Goal: Task Accomplishment & Management: Manage account settings

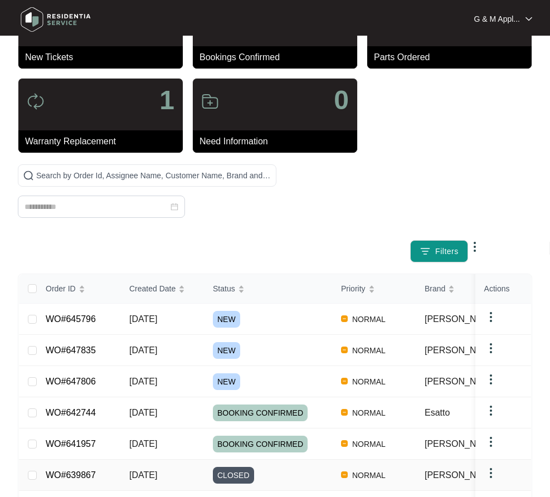
scroll to position [115, 0]
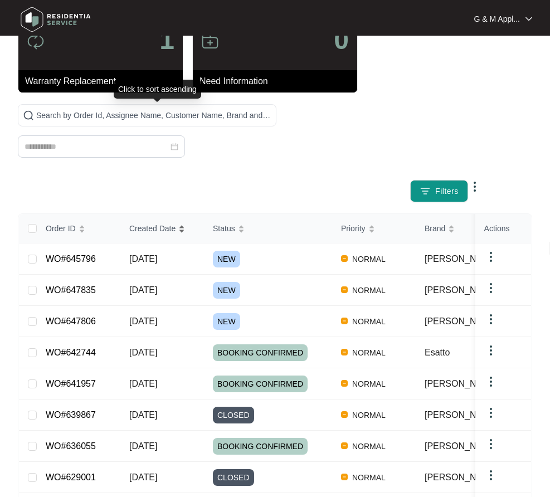
click at [156, 214] on div "Order ID Created Date Status Priority Brand Assignee Model Customer Name Purcha…" at bounding box center [275, 398] width 512 height 368
click at [156, 222] on span "Created Date" at bounding box center [152, 228] width 46 height 12
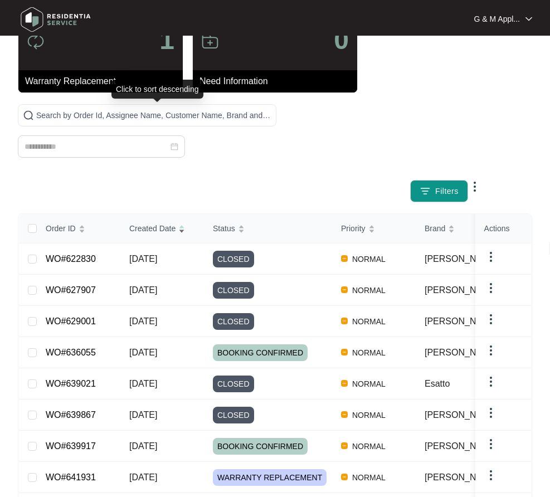
click at [156, 222] on span "Created Date" at bounding box center [152, 228] width 46 height 12
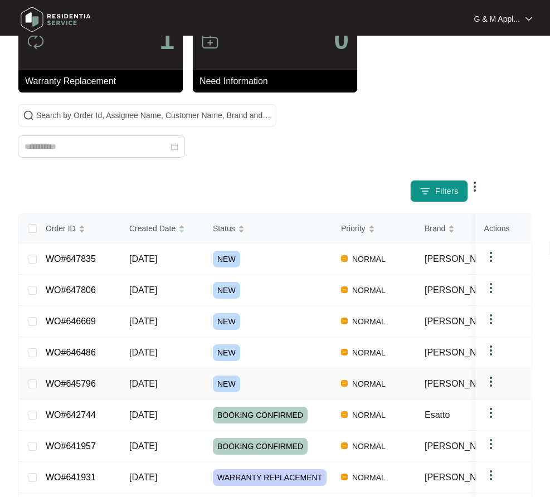
click at [72, 379] on link "WO#645796" at bounding box center [71, 383] width 50 height 9
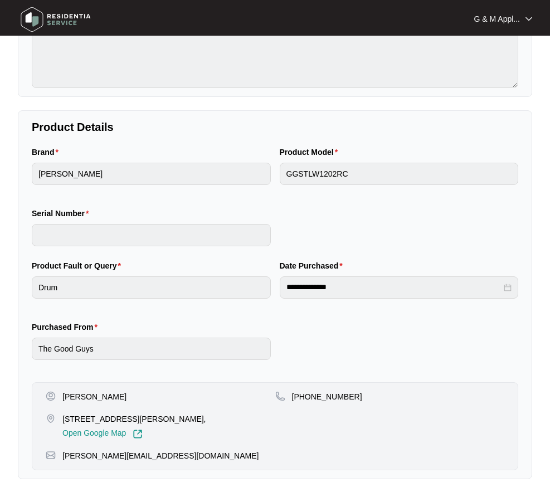
scroll to position [30, 0]
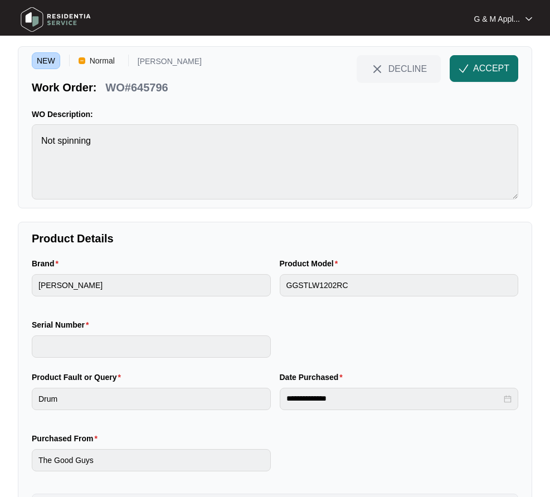
click at [490, 69] on span "ACCEPT" at bounding box center [491, 68] width 36 height 13
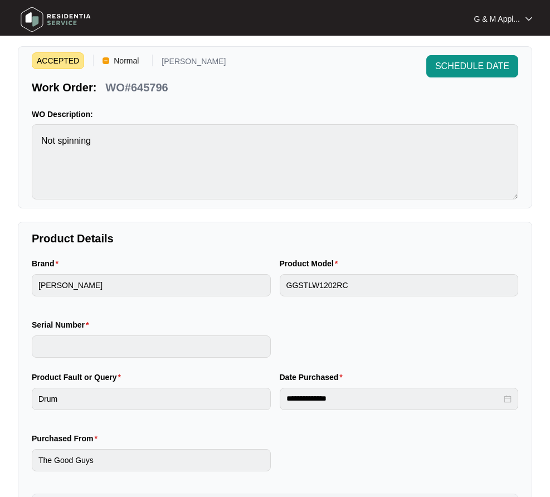
click at [125, 92] on p "WO#645796" at bounding box center [136, 88] width 62 height 16
copy div "WO#645796 SCHEDULE DATE"
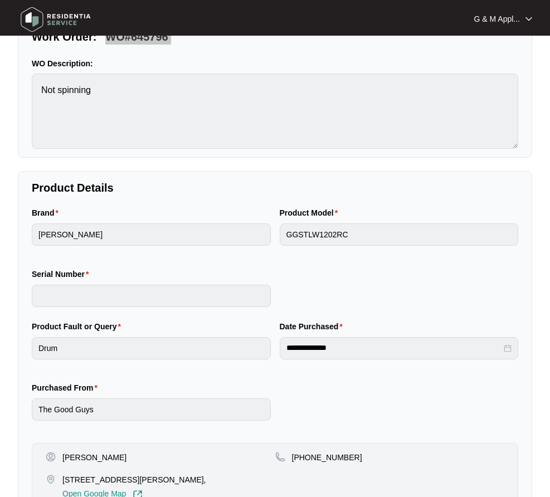
scroll to position [197, 0]
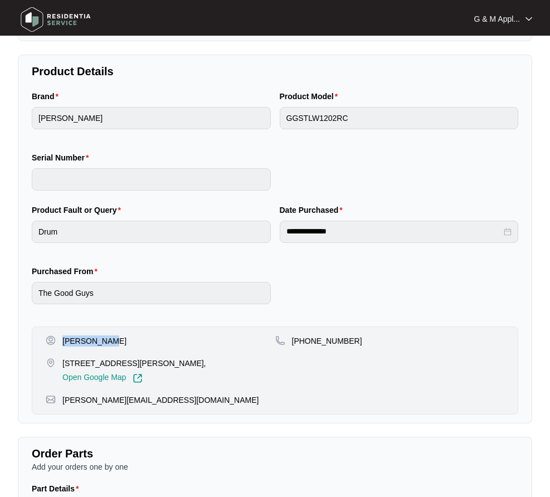
drag, startPoint x: 63, startPoint y: 336, endPoint x: 104, endPoint y: 338, distance: 40.7
click at [110, 338] on div "[PERSON_NAME]" at bounding box center [161, 340] width 230 height 11
copy p "[PERSON_NAME]"
drag, startPoint x: 345, startPoint y: 344, endPoint x: 306, endPoint y: 343, distance: 39.6
click at [306, 343] on div "+61402586215" at bounding box center [390, 340] width 230 height 11
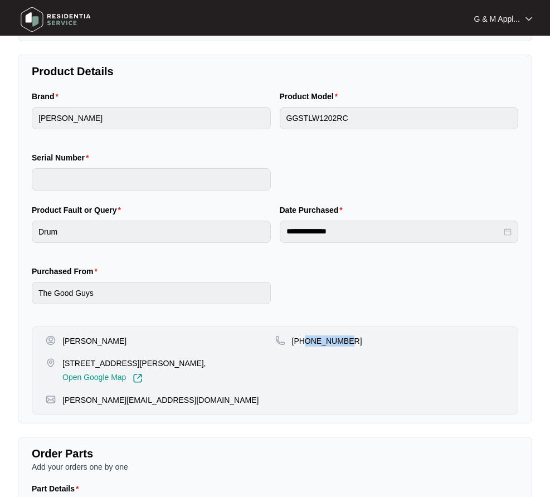
copy p "402586215"
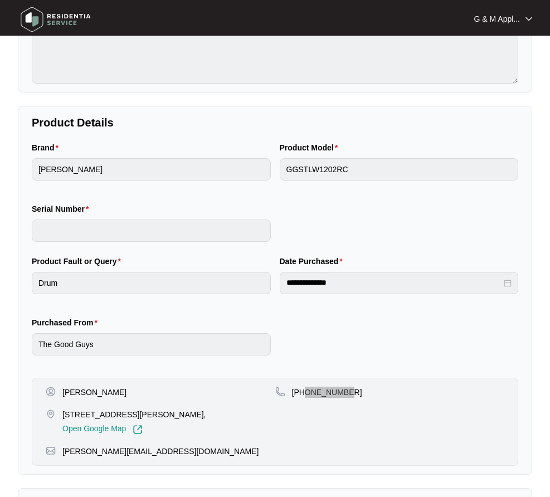
scroll to position [30, 0]
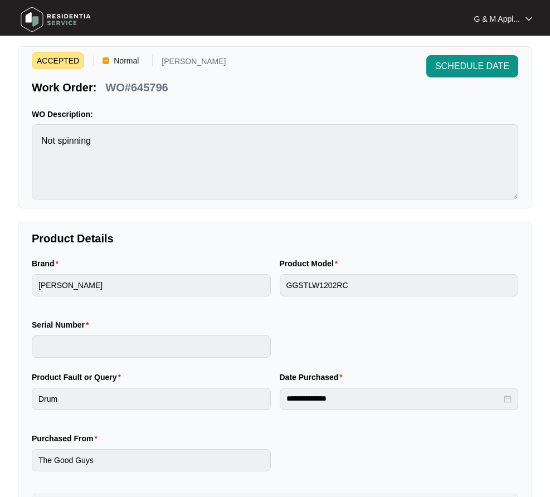
click at [140, 86] on p "WO#645796" at bounding box center [136, 88] width 62 height 16
copy div "WO#645796 SCHEDULE DATE"
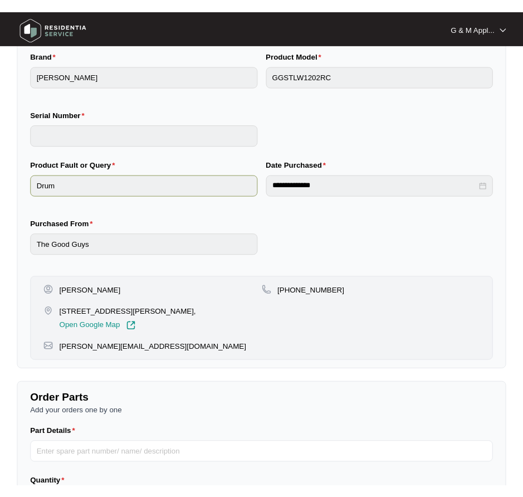
scroll to position [252, 0]
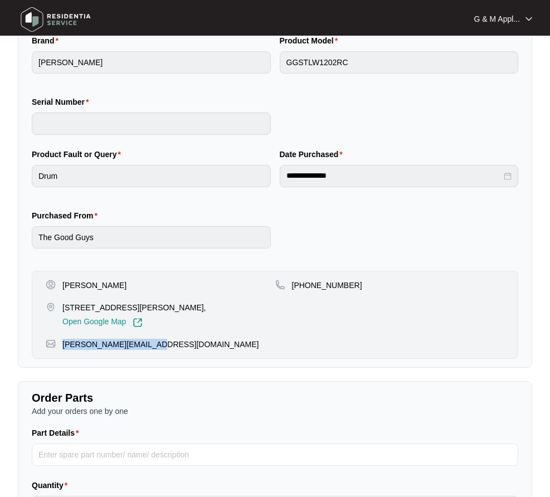
drag, startPoint x: 155, startPoint y: 348, endPoint x: 246, endPoint y: 373, distance: 94.1
click at [64, 344] on div "david.tabua6@gmail.com" at bounding box center [275, 344] width 458 height 11
copy p "david.tabua6@gmail.com"
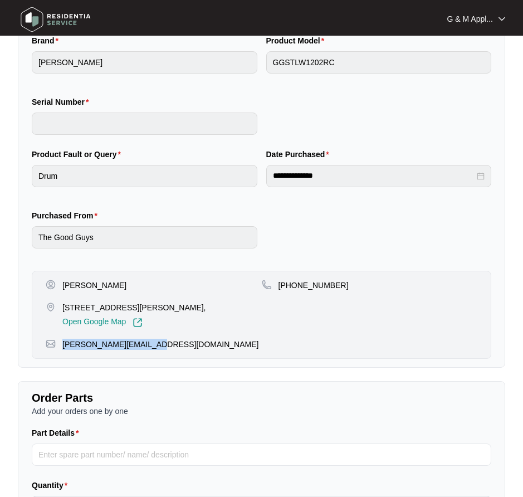
click at [247, 340] on div "david.tabua6@gmail.com" at bounding box center [262, 344] width 432 height 11
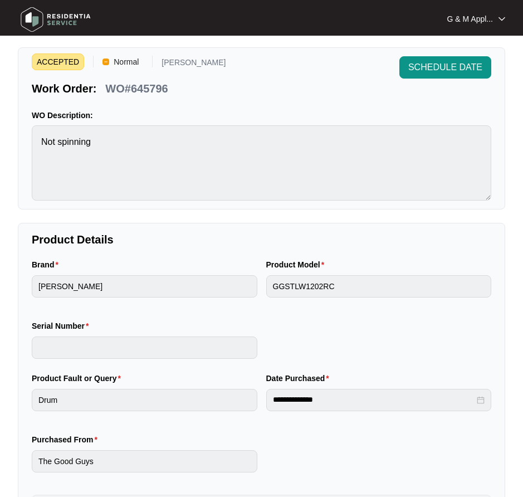
scroll to position [0, 0]
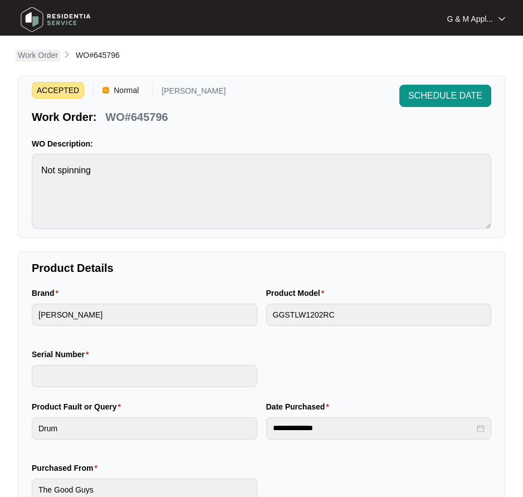
click at [37, 53] on p "Work Order" at bounding box center [38, 55] width 40 height 11
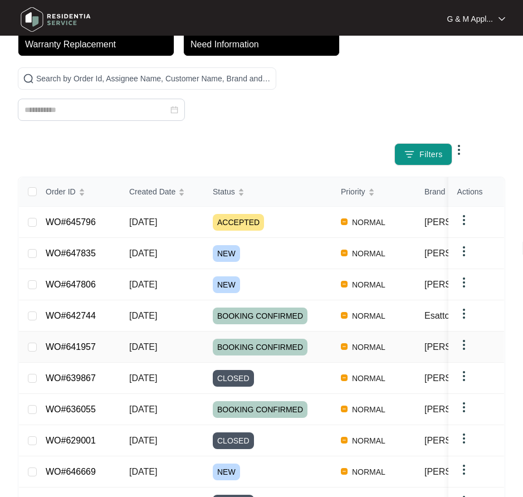
scroll to position [167, 0]
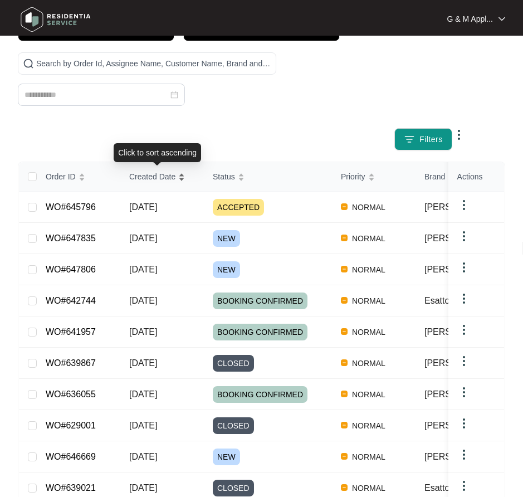
click at [149, 174] on span "Created Date" at bounding box center [152, 176] width 46 height 12
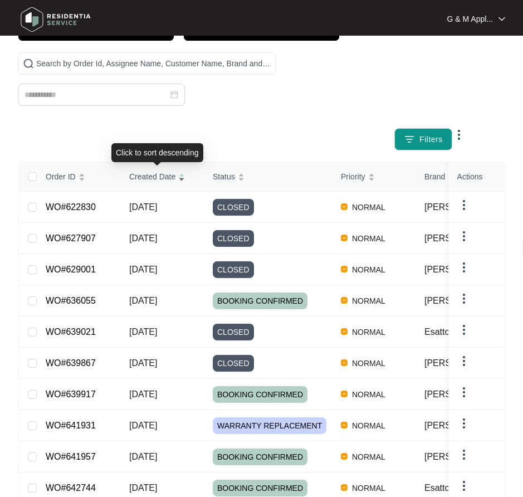
click at [149, 174] on span "Created Date" at bounding box center [152, 176] width 46 height 12
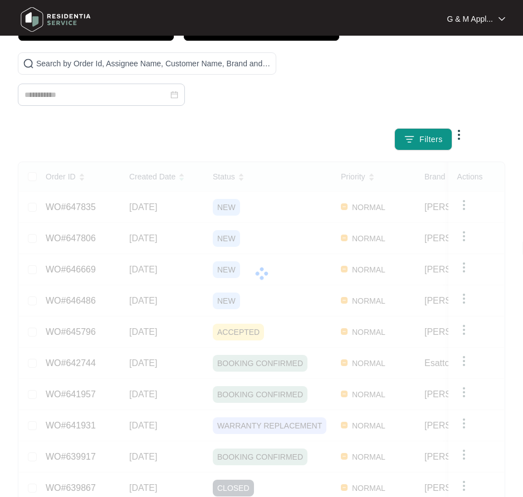
click at [71, 301] on div "Order ID Created Date Status Priority Brand Assignee Model Customer Name Purcha…" at bounding box center [261, 346] width 485 height 368
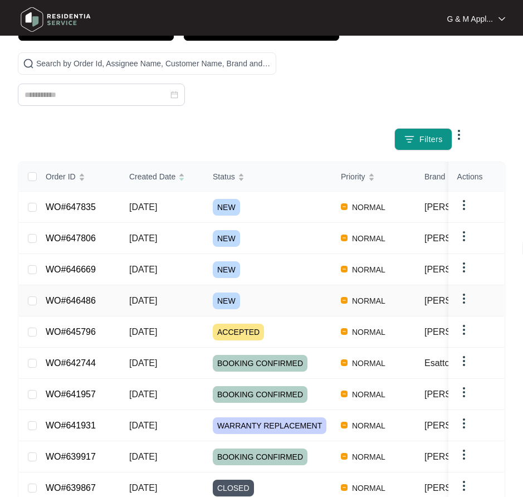
click at [81, 300] on link "WO#646486" at bounding box center [71, 300] width 50 height 9
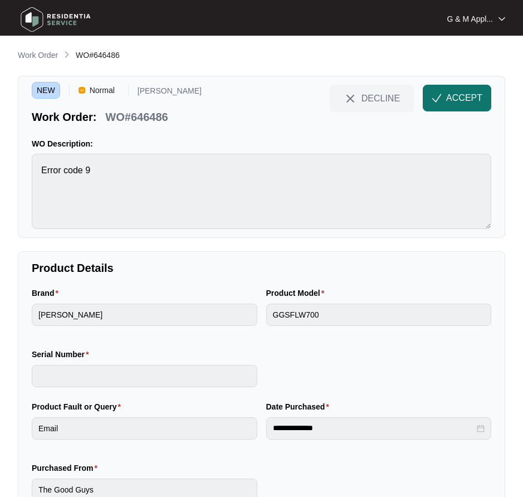
click at [466, 98] on span "ACCEPT" at bounding box center [464, 97] width 36 height 13
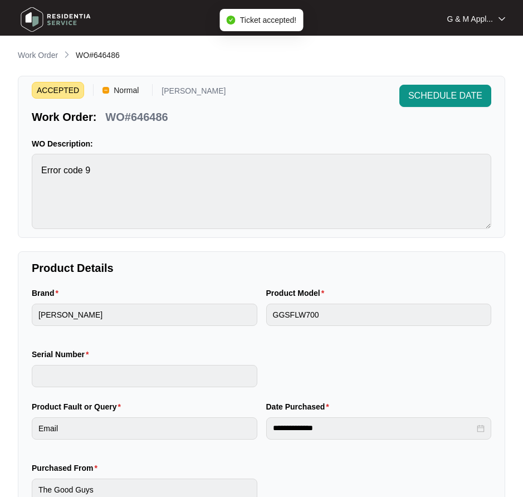
click at [130, 109] on p "WO#646486" at bounding box center [136, 117] width 62 height 16
copy div "WO#646486 SCHEDULE DATE"
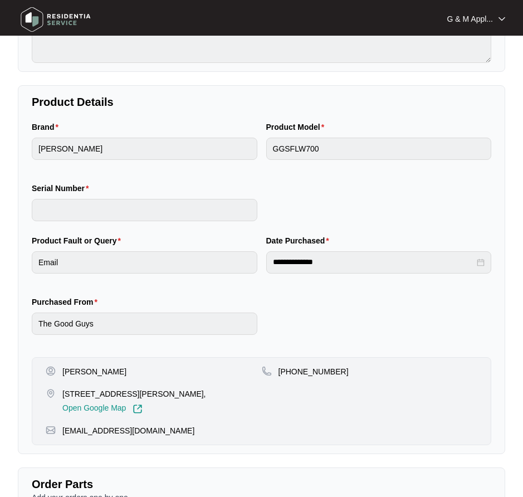
scroll to position [167, 0]
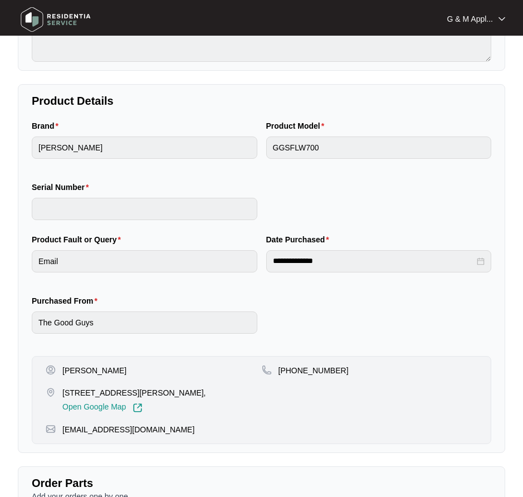
click at [86, 369] on p "[PERSON_NAME]" at bounding box center [94, 370] width 64 height 11
copy p "[PERSON_NAME]"
click at [318, 366] on p "+61499306586" at bounding box center [314, 370] width 70 height 11
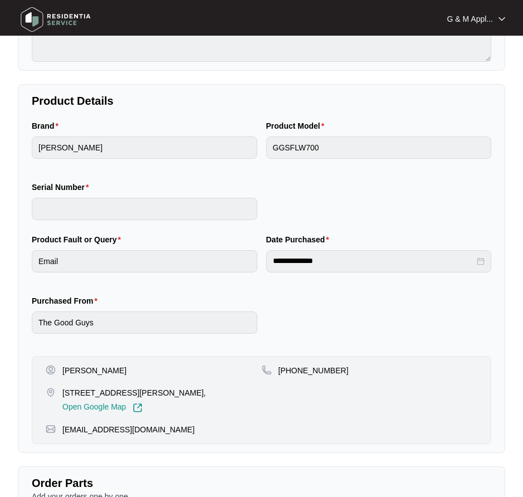
click at [318, 369] on p "+61499306586" at bounding box center [314, 370] width 70 height 11
copy p "61499306586"
click at [97, 391] on p "8 jones street Westcourt Qld 4870," at bounding box center [134, 392] width 144 height 11
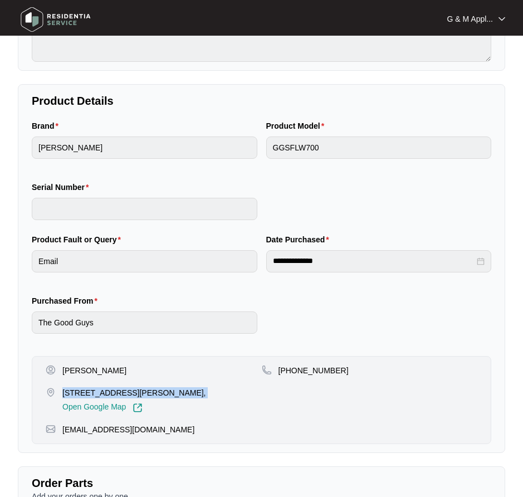
click at [97, 392] on p "8 jones street Westcourt Qld 4870," at bounding box center [134, 392] width 144 height 11
copy p "8 jones street Westcourt Qld 4870,"
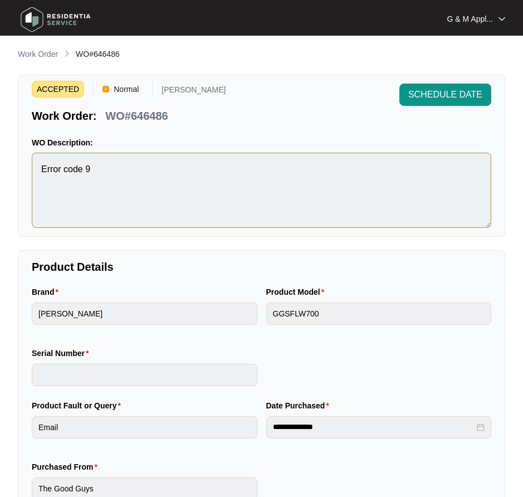
scroll to position [0, 0]
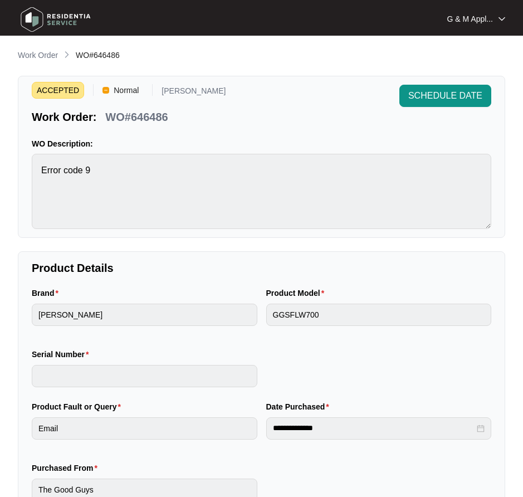
click at [133, 119] on p "WO#646486" at bounding box center [136, 117] width 62 height 16
copy div "WO#646486 SCHEDULE DATE"
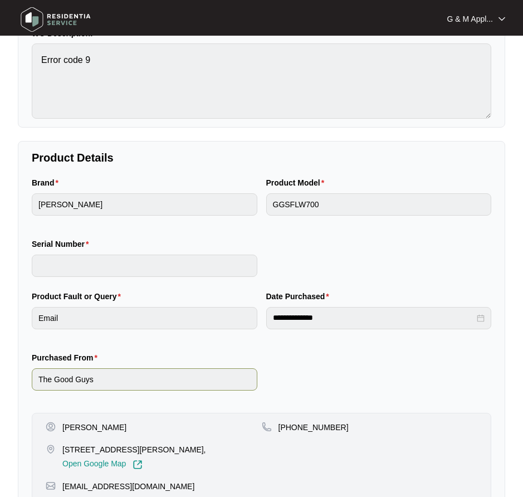
scroll to position [111, 0]
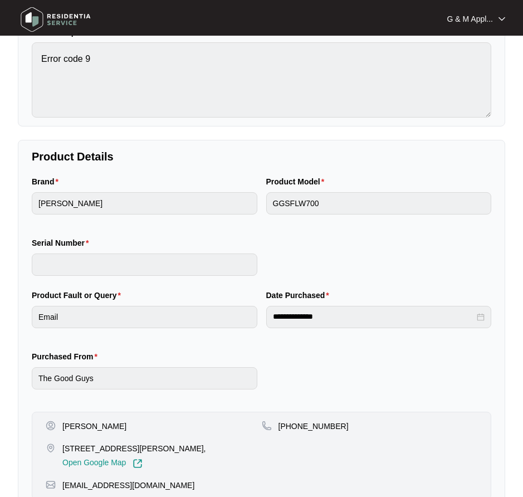
click at [86, 427] on p "[PERSON_NAME]" at bounding box center [94, 426] width 64 height 11
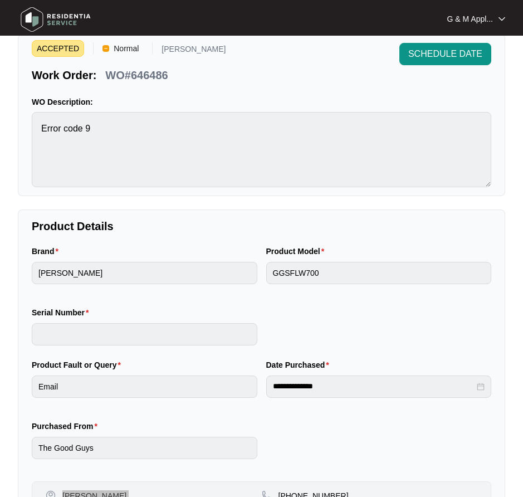
scroll to position [0, 0]
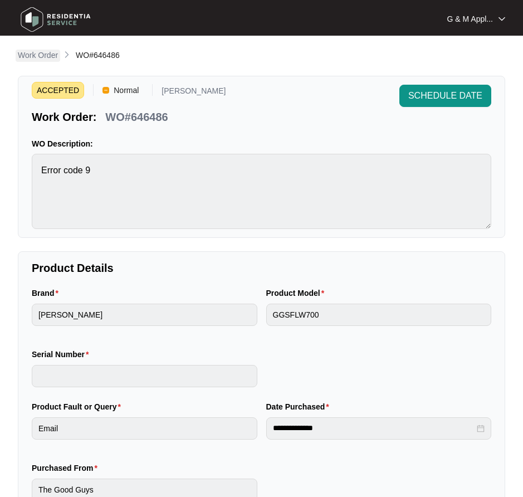
click at [35, 54] on p "Work Order" at bounding box center [38, 55] width 40 height 11
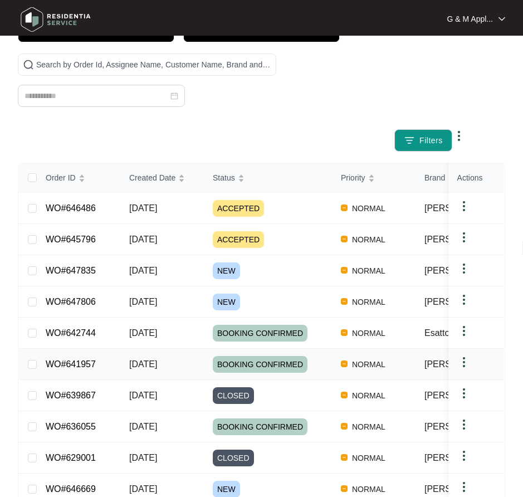
scroll to position [167, 0]
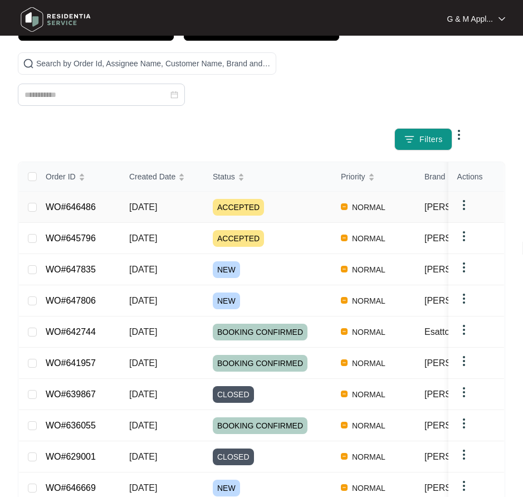
click at [66, 202] on div "Order ID Created Date Status Priority Brand Assignee Model Customer Name Purcha…" at bounding box center [261, 346] width 485 height 368
click at [67, 206] on div "Order ID Created Date Status Priority Brand Assignee Model Customer Name Purcha…" at bounding box center [261, 346] width 485 height 368
click at [65, 207] on div "Order ID Created Date Status Priority Brand Assignee Model Customer Name Purcha…" at bounding box center [261, 346] width 485 height 368
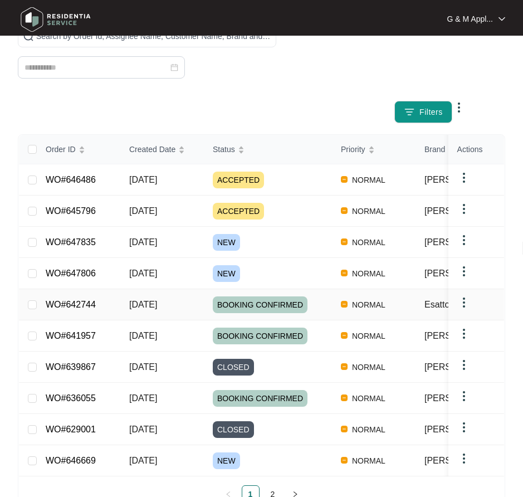
scroll to position [175, 0]
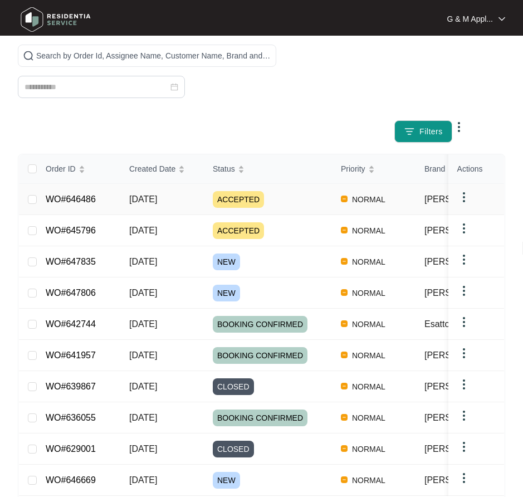
click at [79, 197] on link "WO#646486" at bounding box center [71, 198] width 50 height 9
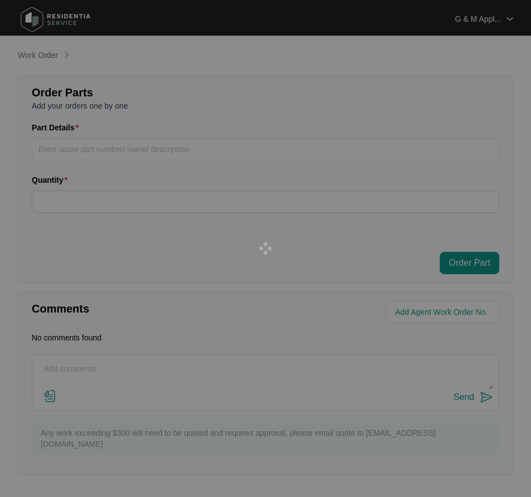
click at [79, 197] on div at bounding box center [265, 248] width 531 height 497
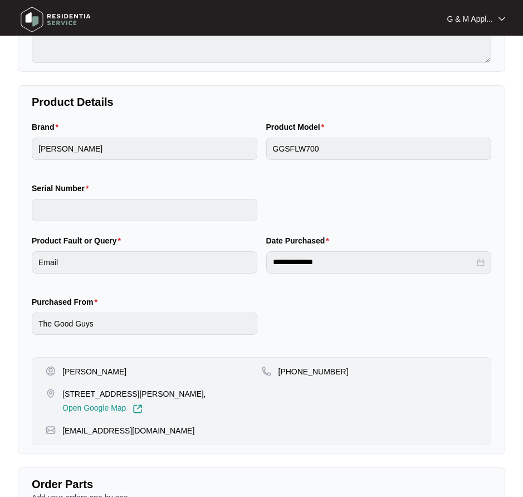
scroll to position [223, 0]
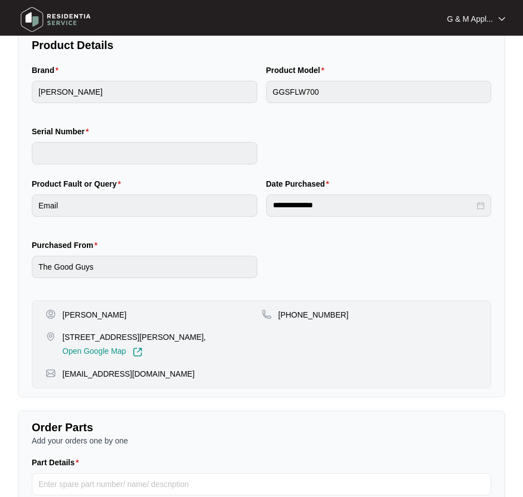
click at [114, 374] on p "kyhrabrunker@yahoo.com" at bounding box center [128, 373] width 132 height 11
click at [116, 375] on p "kyhrabrunker@yahoo.com" at bounding box center [128, 373] width 132 height 11
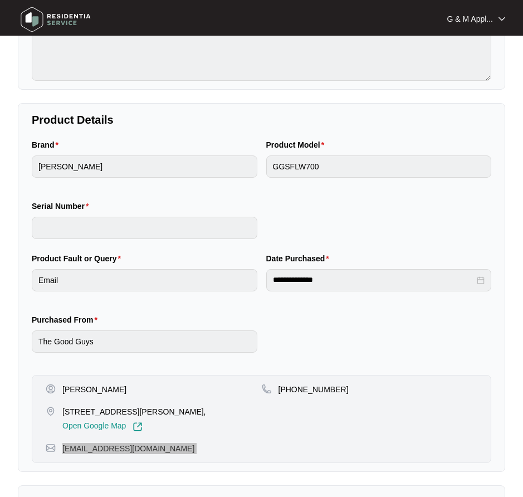
scroll to position [0, 0]
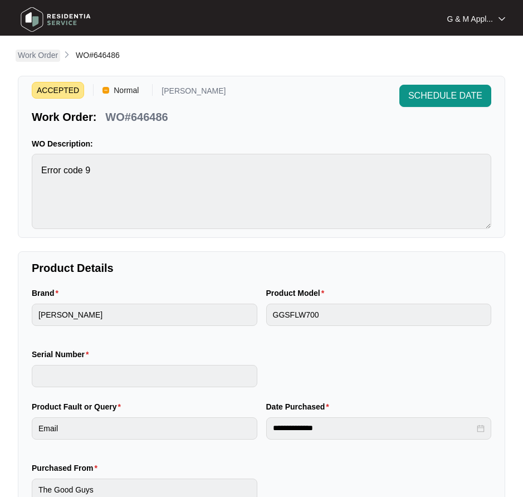
click at [52, 55] on p "Work Order" at bounding box center [38, 55] width 40 height 11
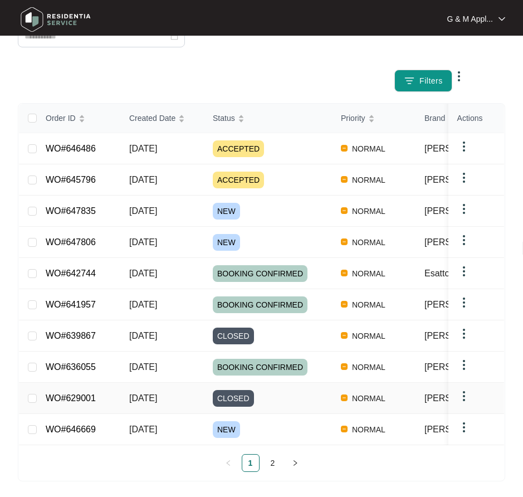
scroll to position [231, 0]
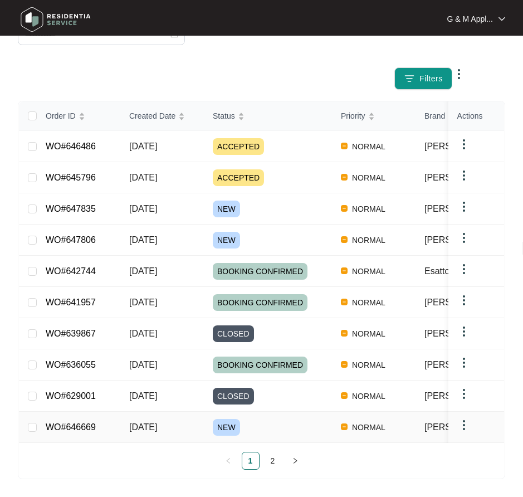
click at [74, 412] on div "Order ID Created Date Status Priority Brand Assignee Model Customer Name Purcha…" at bounding box center [261, 285] width 485 height 368
click at [75, 417] on div "Order ID Created Date Status Priority Brand Assignee Model Customer Name Purcha…" at bounding box center [261, 285] width 485 height 368
click at [74, 422] on link "WO#646669" at bounding box center [71, 426] width 50 height 9
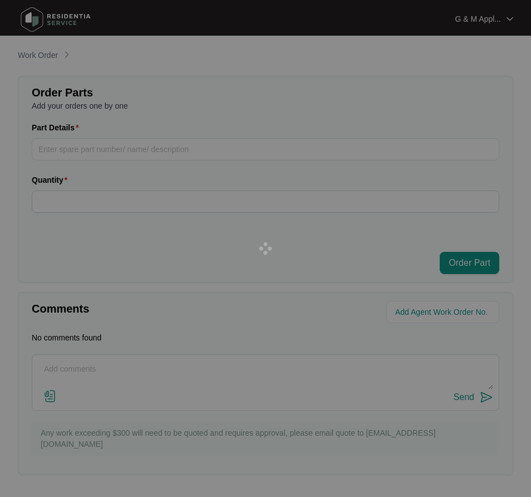
click at [74, 419] on div at bounding box center [265, 248] width 531 height 497
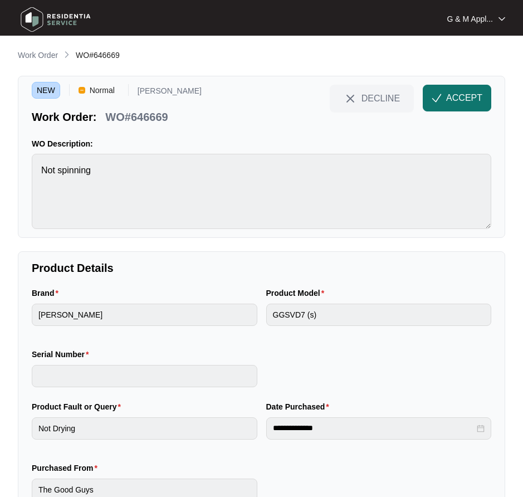
click at [479, 97] on span "ACCEPT" at bounding box center [464, 97] width 36 height 13
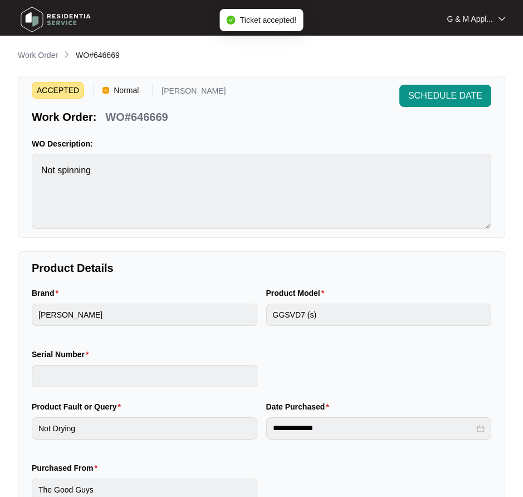
click at [131, 111] on p "WO#646669" at bounding box center [136, 117] width 62 height 16
click at [133, 111] on p "WO#646669" at bounding box center [136, 117] width 62 height 16
click at [136, 113] on p "WO#646669" at bounding box center [136, 117] width 62 height 16
drag, startPoint x: 136, startPoint y: 113, endPoint x: 120, endPoint y: 113, distance: 16.7
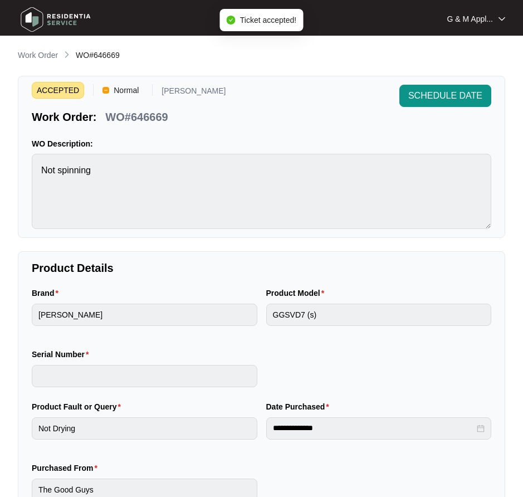
click at [120, 113] on p "WO#646669" at bounding box center [136, 117] width 62 height 16
click at [120, 114] on p "WO#646669" at bounding box center [136, 117] width 62 height 16
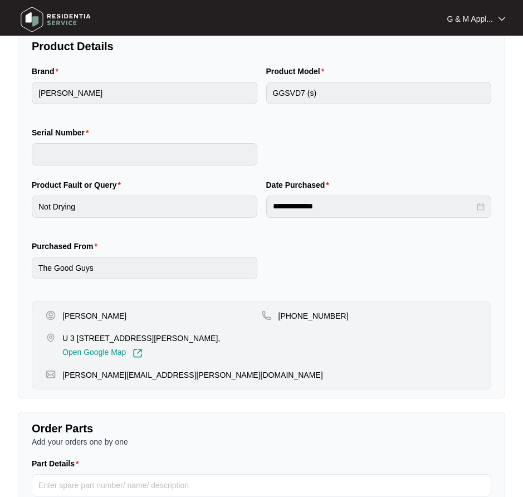
scroll to position [223, 0]
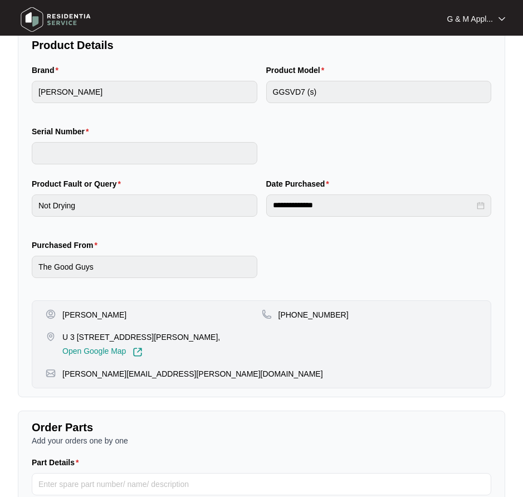
click at [73, 315] on p "Rachelle Petersen" at bounding box center [94, 314] width 64 height 11
click at [73, 314] on p "Rachelle Petersen" at bounding box center [94, 314] width 64 height 11
click at [74, 314] on p "Rachelle Petersen" at bounding box center [94, 314] width 64 height 11
click at [313, 309] on p "+61449292605" at bounding box center [314, 314] width 70 height 11
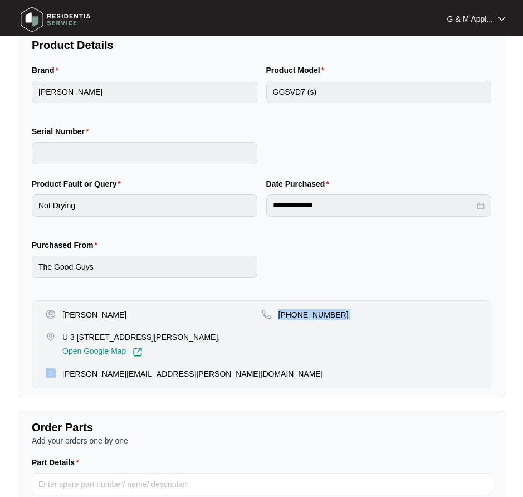
click at [313, 309] on p "+61449292605" at bounding box center [314, 314] width 70 height 11
click at [108, 337] on p "U 3 40-44 dalton st Westcourt Qld 4870," at bounding box center [141, 336] width 158 height 11
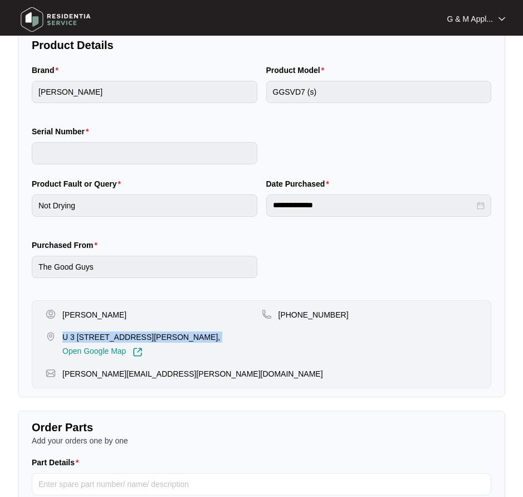
click at [108, 337] on p "U 3 40-44 dalton st Westcourt Qld 4870," at bounding box center [141, 336] width 158 height 11
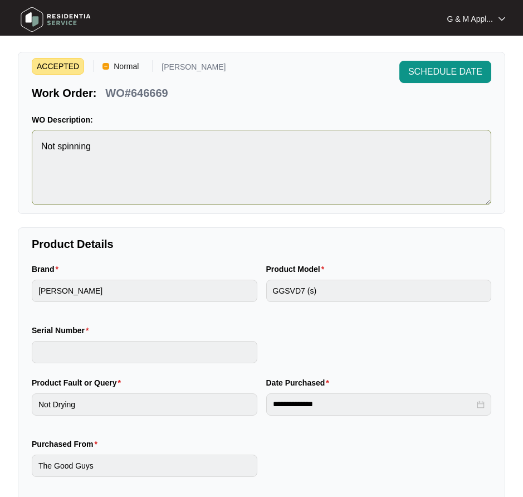
scroll to position [0, 0]
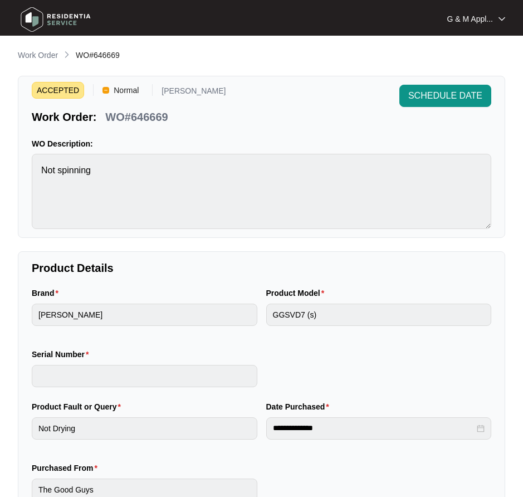
click at [129, 116] on p "WO#646669" at bounding box center [136, 117] width 62 height 16
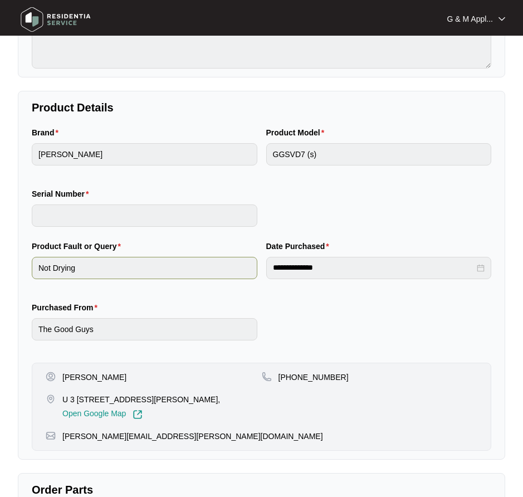
scroll to position [167, 0]
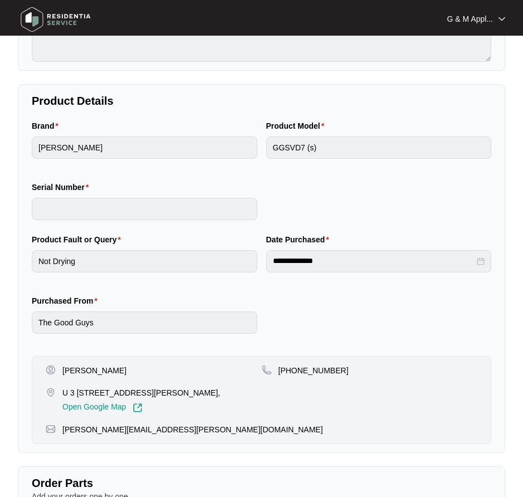
click at [117, 430] on p "rachelle.anne.petersen97@hotmail.com" at bounding box center [192, 429] width 261 height 11
click at [118, 429] on p "rachelle.anne.petersen97@hotmail.com" at bounding box center [192, 429] width 261 height 11
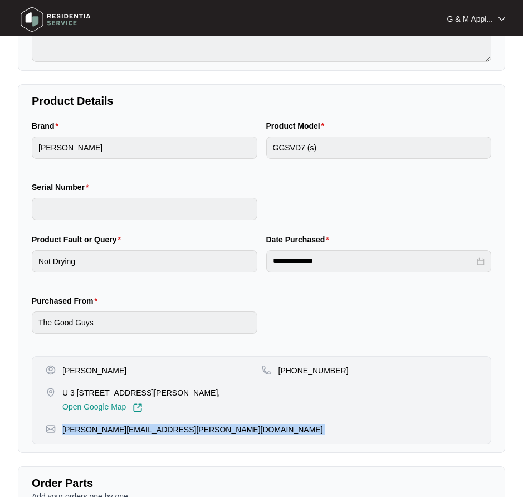
click at [118, 429] on p "rachelle.anne.petersen97@hotmail.com" at bounding box center [192, 429] width 261 height 11
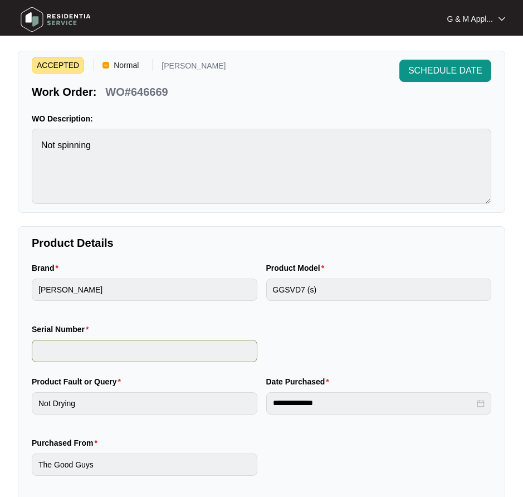
scroll to position [0, 0]
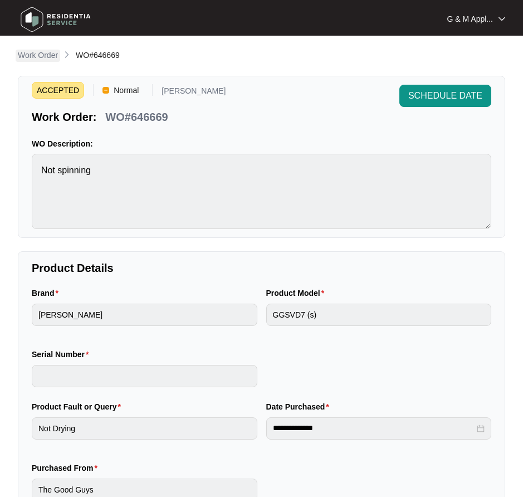
click at [42, 53] on p "Work Order" at bounding box center [38, 55] width 40 height 11
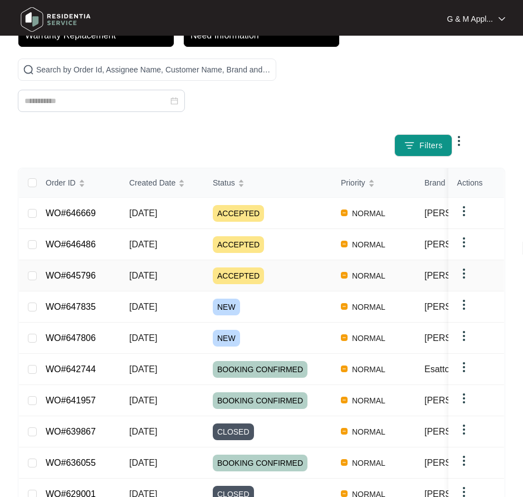
scroll to position [167, 0]
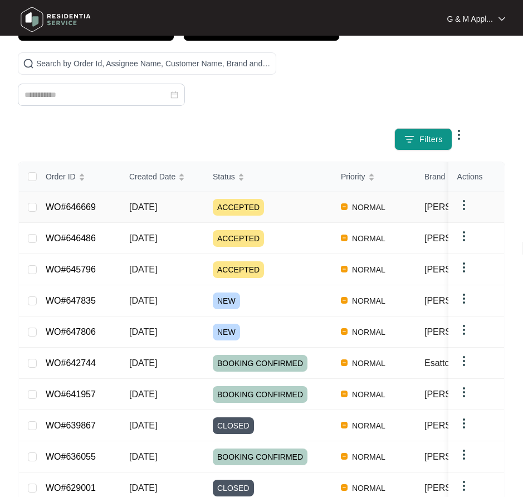
click at [73, 204] on link "WO#646669" at bounding box center [71, 206] width 50 height 9
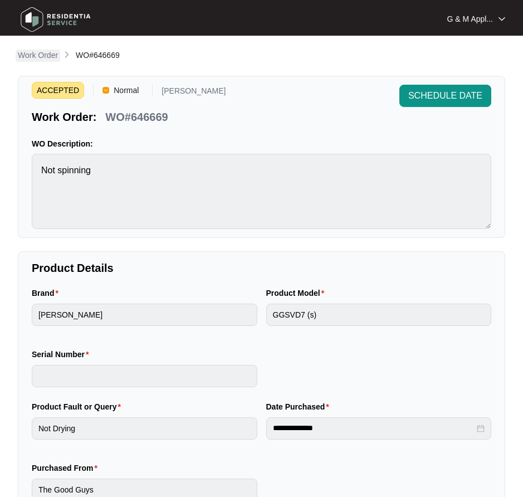
click at [43, 57] on p "Work Order" at bounding box center [38, 55] width 40 height 11
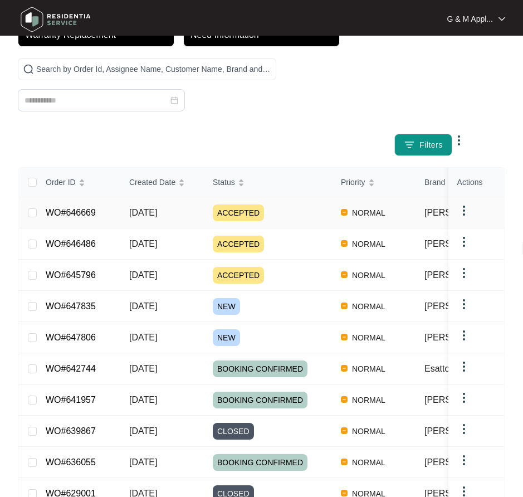
scroll to position [167, 0]
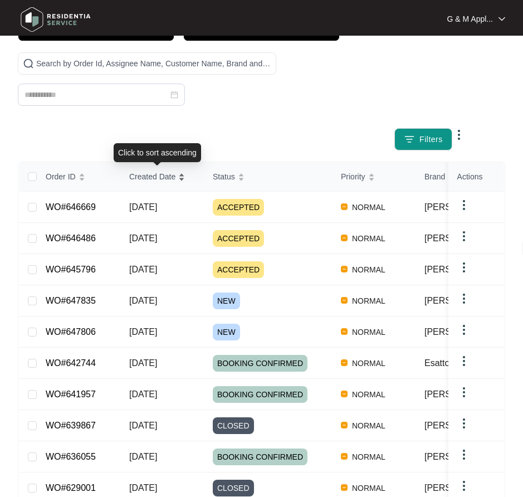
click at [147, 177] on span "Created Date" at bounding box center [152, 176] width 46 height 12
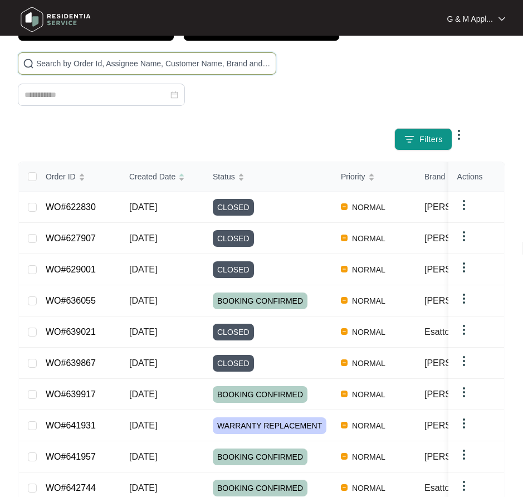
click at [90, 62] on input "text" at bounding box center [153, 63] width 235 height 12
type input "9"
type input "629001"
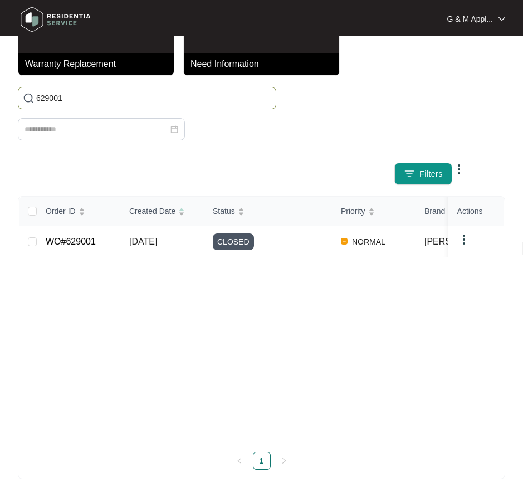
scroll to position [133, 0]
click at [60, 241] on link "WO#629001" at bounding box center [71, 241] width 50 height 9
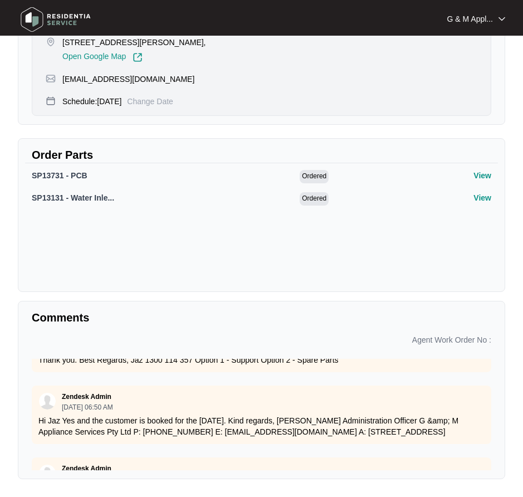
scroll to position [501, 0]
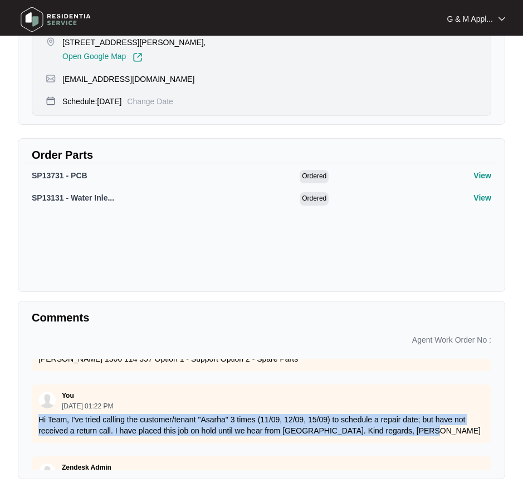
drag, startPoint x: 427, startPoint y: 442, endPoint x: 55, endPoint y: 432, distance: 371.7
click at [34, 430] on div "You 09/15/2025 at 01:22 PM Hi Team, I've tried calling the customer/tenant "Asa…" at bounding box center [262, 413] width 460 height 58
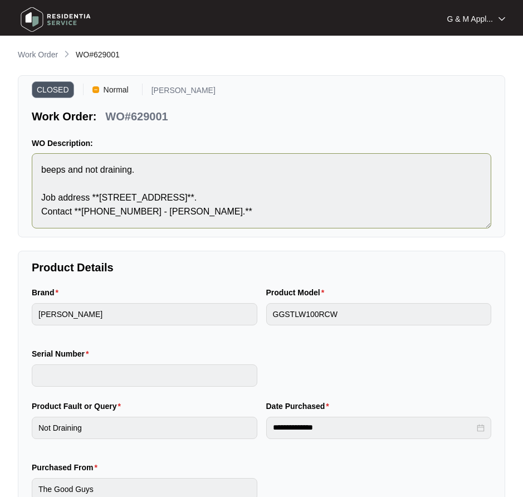
scroll to position [0, 0]
click at [41, 52] on p "Work Order" at bounding box center [38, 55] width 40 height 11
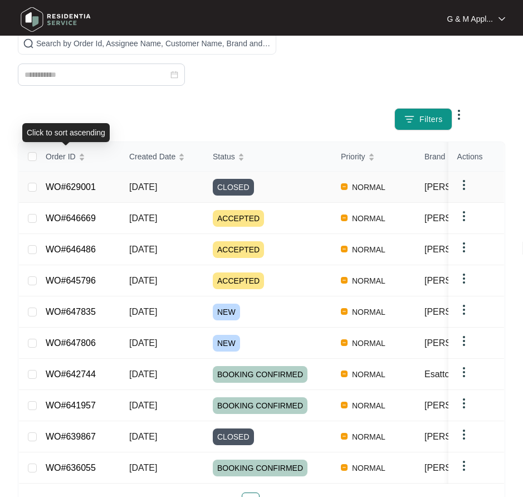
scroll to position [223, 0]
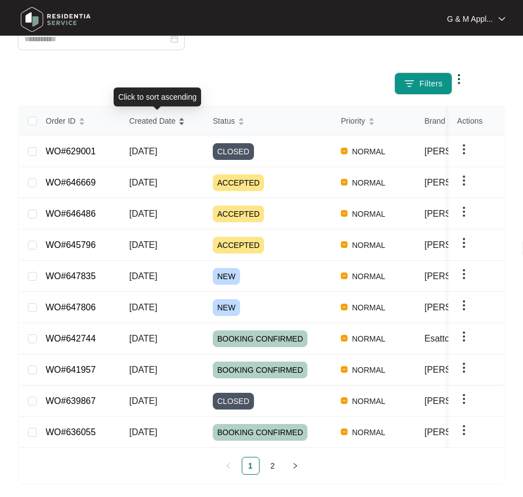
click at [157, 120] on span "Created Date" at bounding box center [152, 121] width 46 height 12
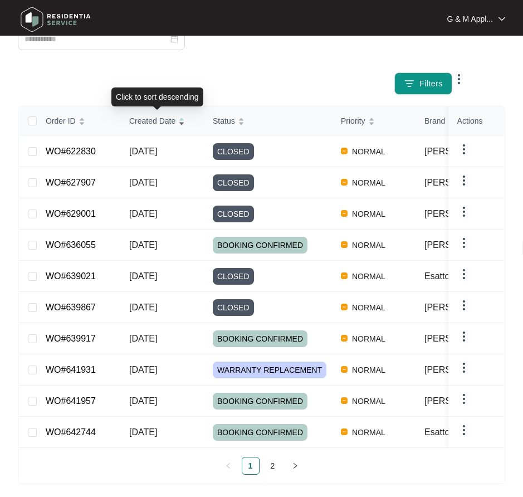
click at [148, 118] on span "Created Date" at bounding box center [152, 121] width 46 height 12
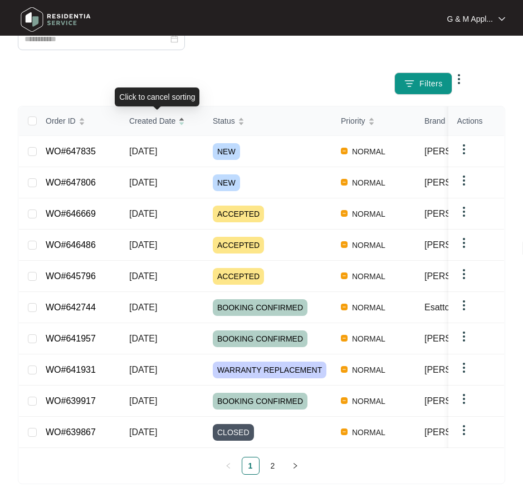
click at [152, 119] on div "Order ID Created Date Status Priority Brand Assignee Model Customer Name Purcha…" at bounding box center [261, 290] width 485 height 368
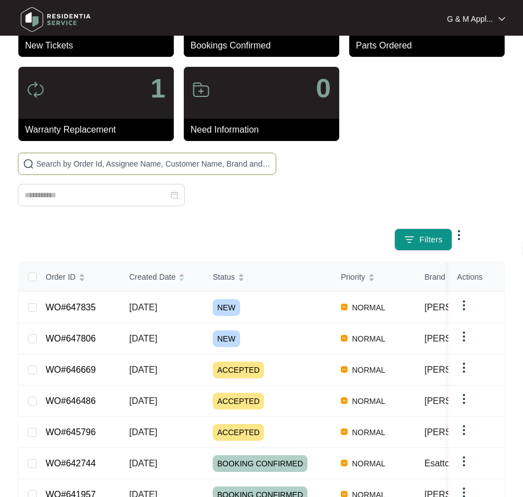
scroll to position [56, 0]
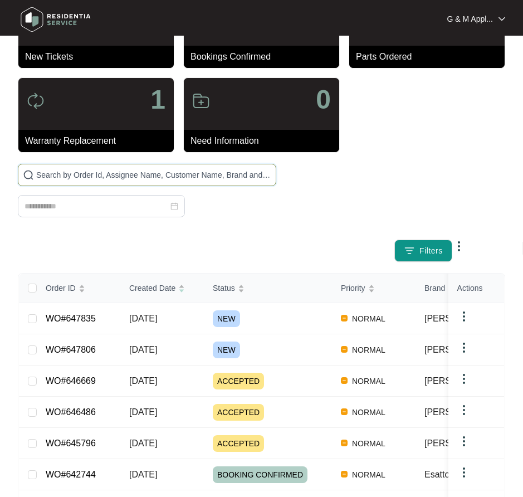
drag, startPoint x: 135, startPoint y: 177, endPoint x: 217, endPoint y: 174, distance: 82.5
click at [135, 177] on input "text" at bounding box center [153, 175] width 235 height 12
click at [181, 178] on input "text" at bounding box center [153, 175] width 235 height 12
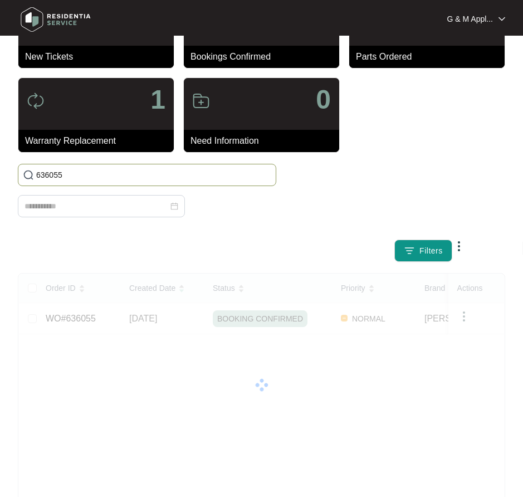
type input "636055"
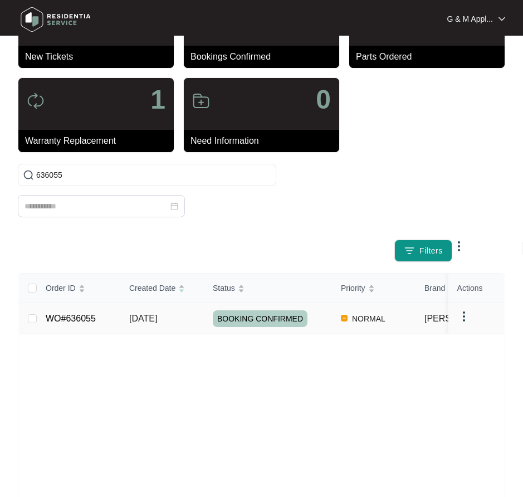
click at [77, 321] on link "WO#636055" at bounding box center [71, 318] width 50 height 9
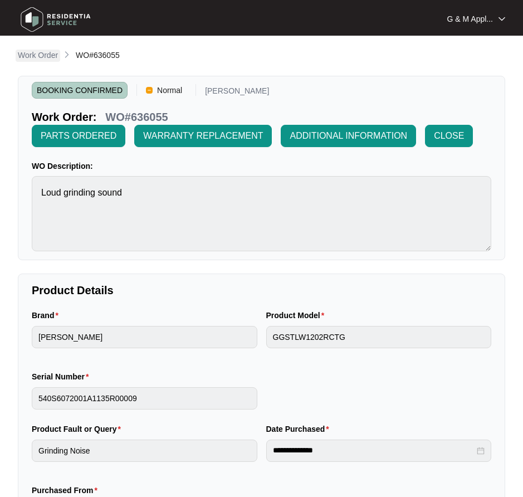
click at [47, 56] on p "Work Order" at bounding box center [38, 55] width 40 height 11
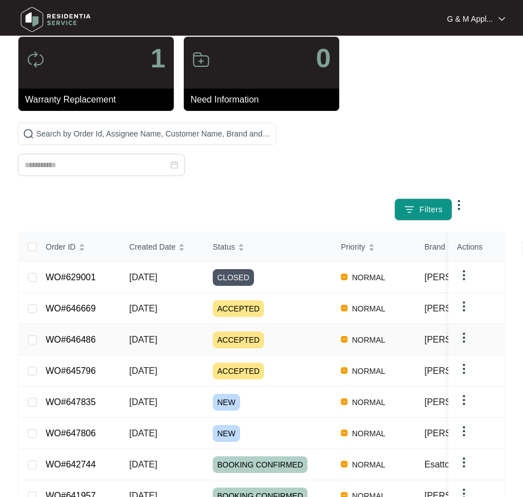
scroll to position [111, 0]
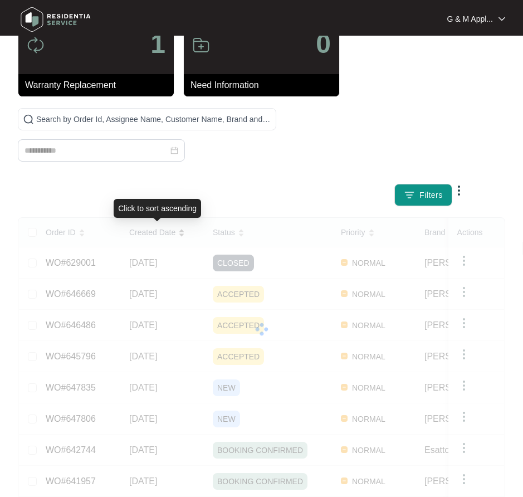
click at [158, 234] on div "Order ID Created Date Status Priority Brand Assignee Model Customer Name Purcha…" at bounding box center [261, 402] width 485 height 368
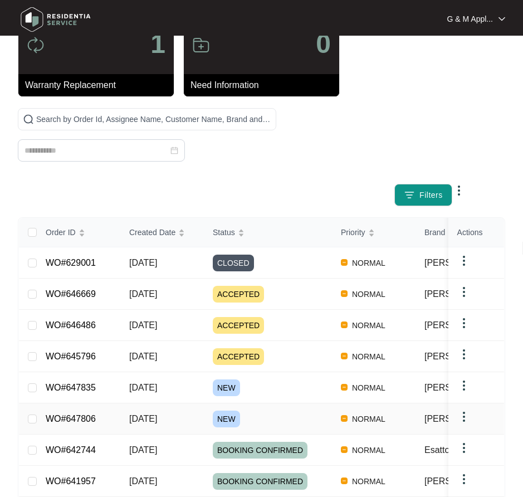
click at [84, 417] on link "WO#647806" at bounding box center [71, 418] width 50 height 9
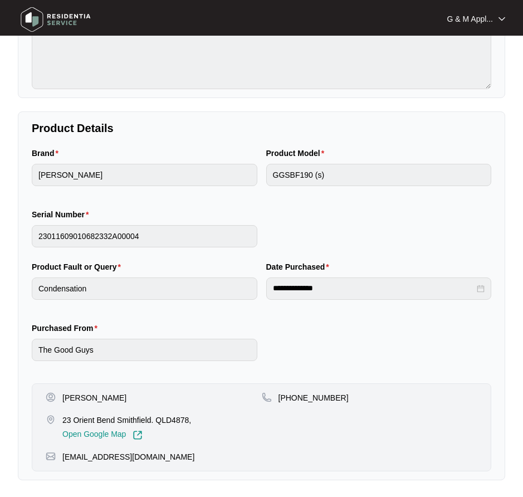
scroll to position [141, 0]
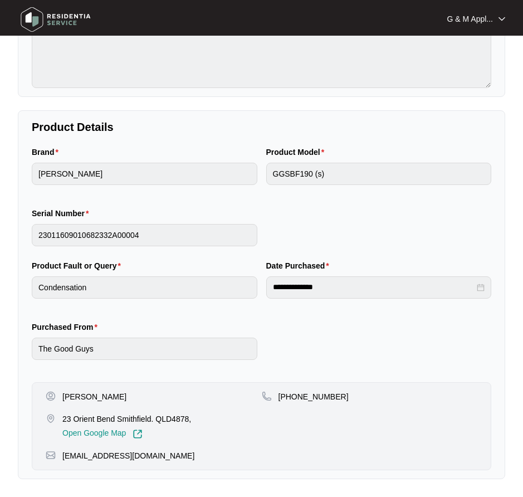
click at [77, 397] on p "[PERSON_NAME]" at bounding box center [94, 396] width 64 height 11
copy p "[PERSON_NAME]"
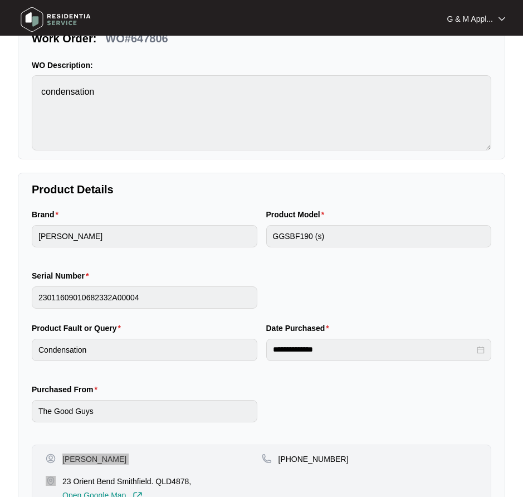
scroll to position [0, 0]
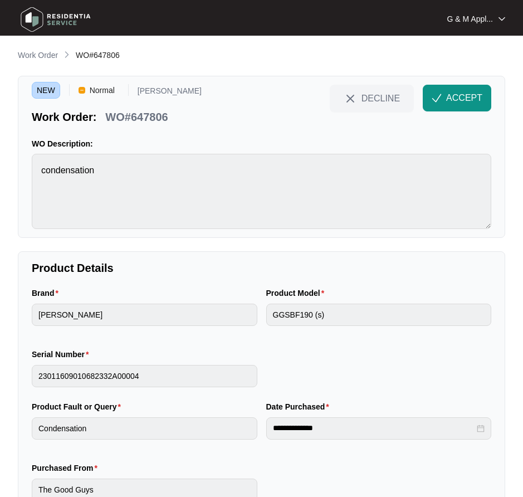
click at [137, 119] on p "WO#647806" at bounding box center [136, 117] width 62 height 16
copy div "WO#647806 DECLINE ACCEPT"
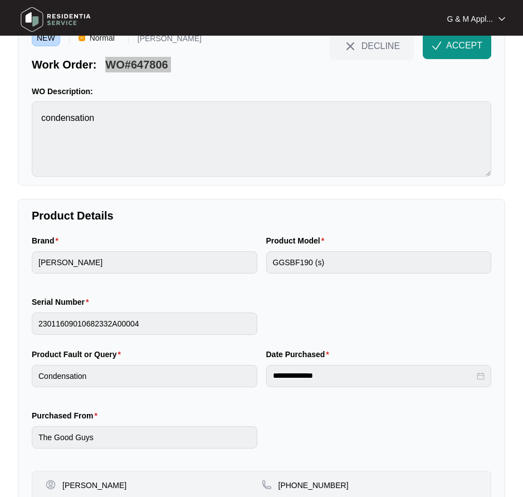
scroll to position [141, 0]
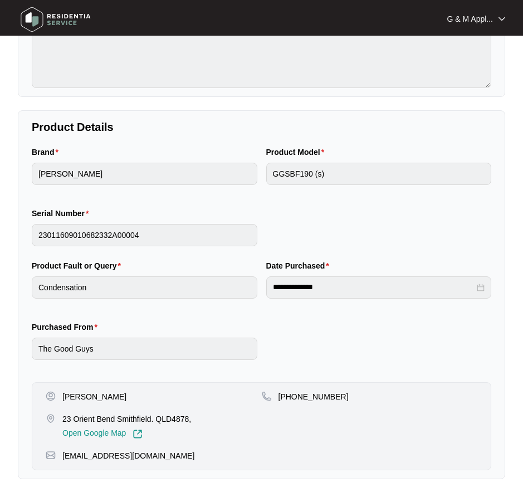
click at [323, 398] on p "[PHONE_NUMBER]" at bounding box center [314, 396] width 70 height 11
copy p "61424374718"
drag, startPoint x: 187, startPoint y: 458, endPoint x: 64, endPoint y: 458, distance: 123.1
click at [64, 458] on div "[EMAIL_ADDRESS][DOMAIN_NAME]" at bounding box center [262, 455] width 432 height 11
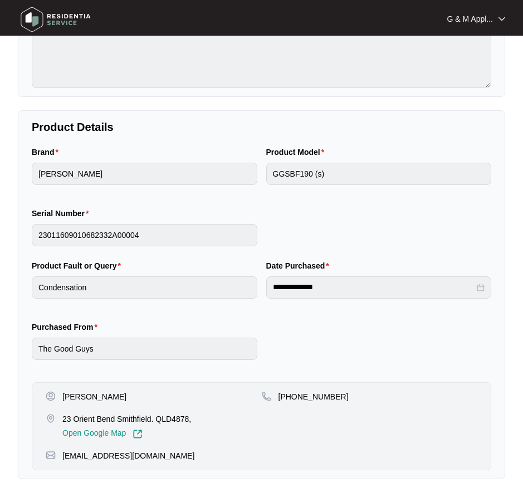
copy p "[EMAIL_ADDRESS][DOMAIN_NAME]"
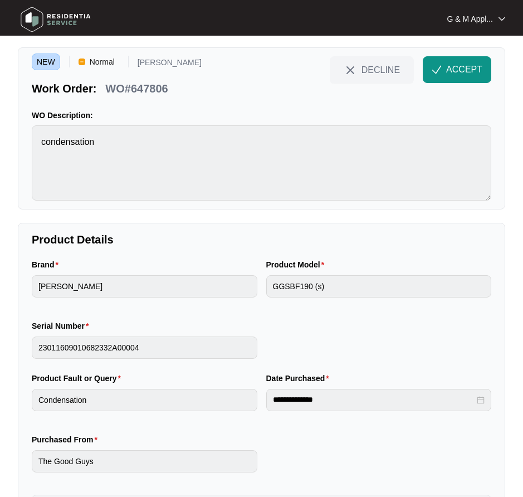
scroll to position [0, 0]
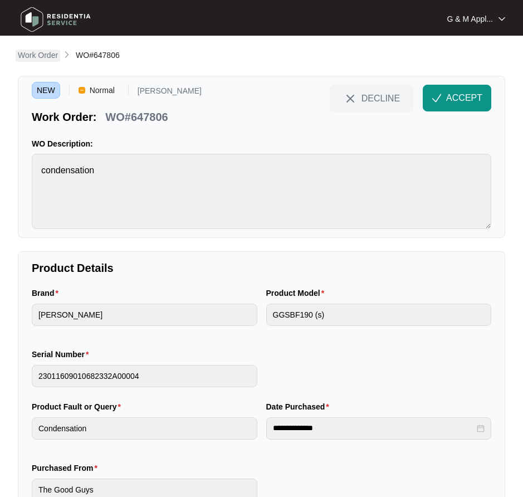
click at [46, 54] on p "Work Order" at bounding box center [38, 55] width 40 height 11
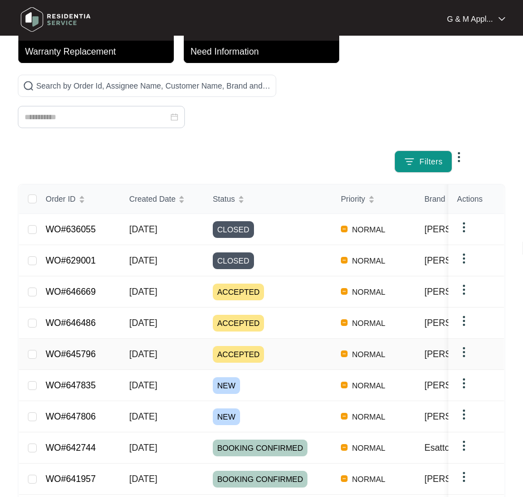
scroll to position [167, 0]
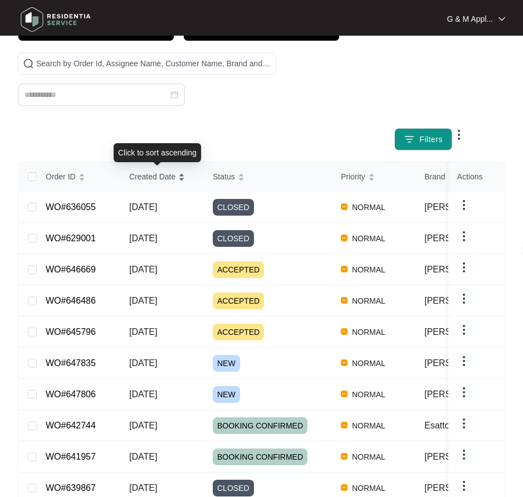
click at [144, 176] on span "Created Date" at bounding box center [152, 176] width 46 height 12
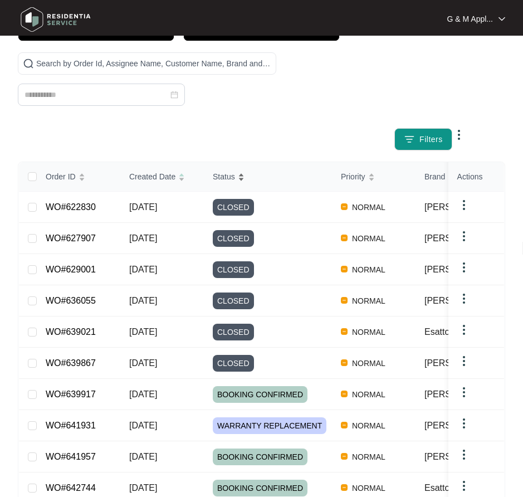
click at [218, 178] on span "Status" at bounding box center [224, 176] width 22 height 12
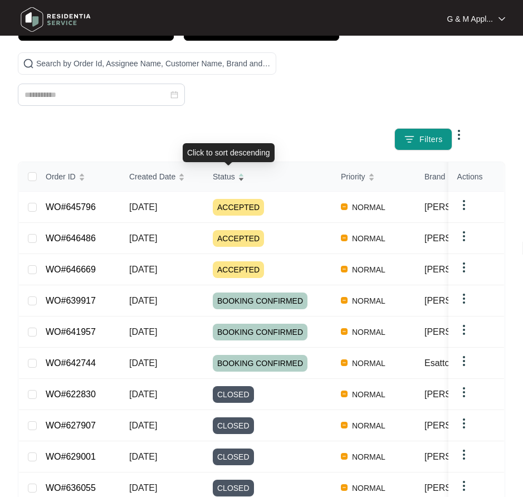
click at [232, 174] on span "Status" at bounding box center [224, 176] width 22 height 12
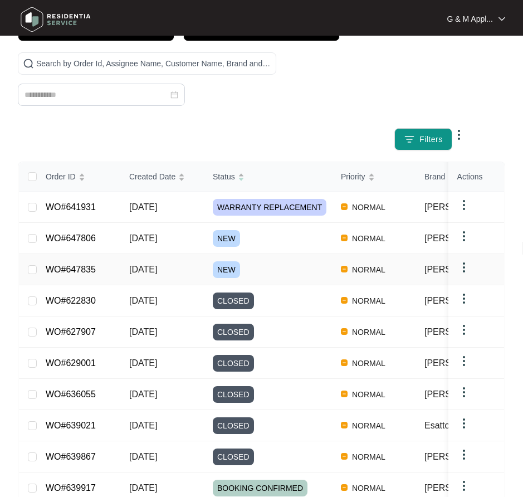
click at [72, 269] on div "Order ID Created Date Status Priority Brand Assignee Model Customer Name Purcha…" at bounding box center [261, 346] width 485 height 368
click at [68, 266] on link "WO#647835" at bounding box center [71, 269] width 50 height 9
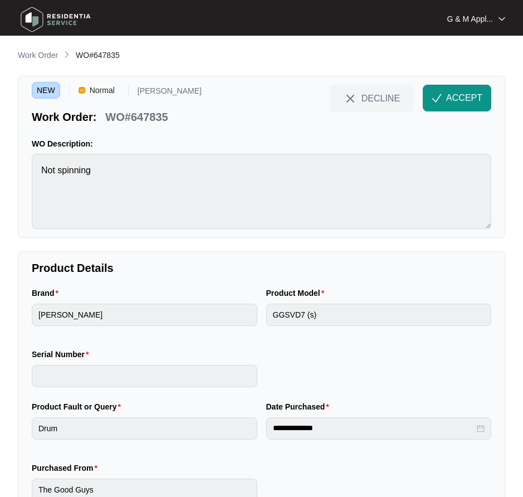
click at [136, 118] on p "WO#647835" at bounding box center [136, 117] width 62 height 16
copy div "WO#647835 DECLINE ACCEPT"
click at [467, 99] on span "ACCEPT" at bounding box center [464, 97] width 36 height 13
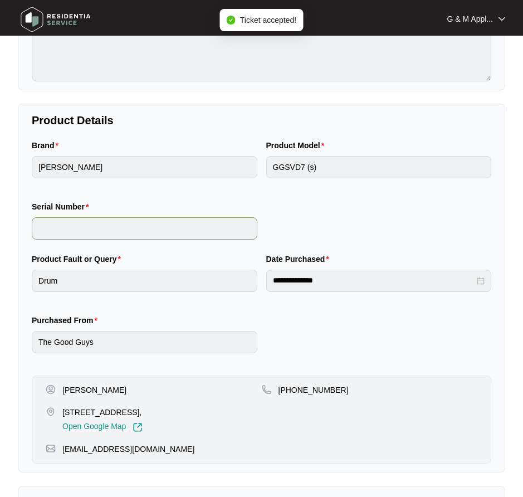
scroll to position [167, 0]
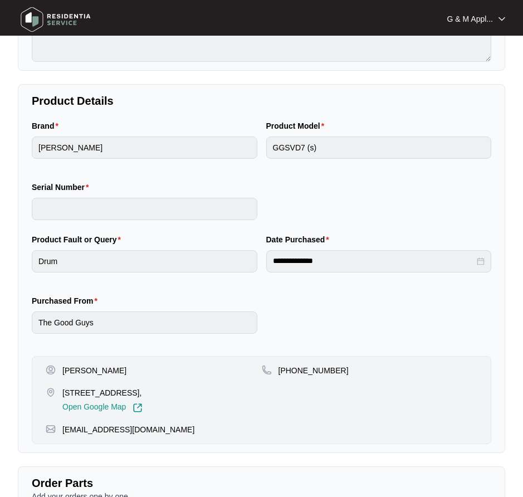
click at [102, 365] on p "[PERSON_NAME]" at bounding box center [94, 370] width 64 height 11
copy p "[PERSON_NAME]"
click at [310, 371] on p "[PHONE_NUMBER]" at bounding box center [314, 370] width 70 height 11
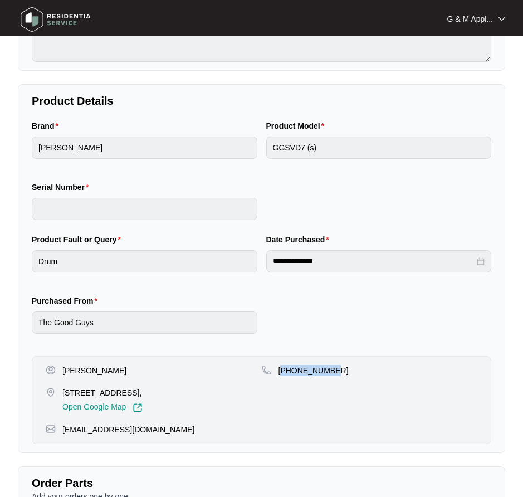
click at [310, 369] on p "[PHONE_NUMBER]" at bounding box center [314, 370] width 70 height 11
copy p "61472722302"
click at [116, 428] on p "[EMAIL_ADDRESS][DOMAIN_NAME]" at bounding box center [128, 429] width 132 height 11
drag, startPoint x: 160, startPoint y: 432, endPoint x: 66, endPoint y: 421, distance: 94.2
click at [54, 427] on div "[EMAIL_ADDRESS][DOMAIN_NAME]" at bounding box center [262, 429] width 432 height 11
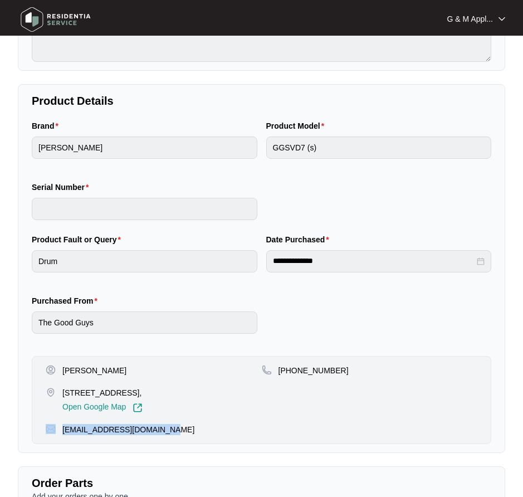
copy div "[EMAIL_ADDRESS][DOMAIN_NAME]"
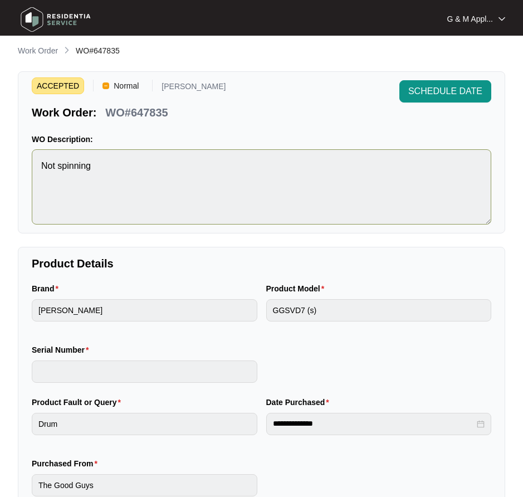
scroll to position [0, 0]
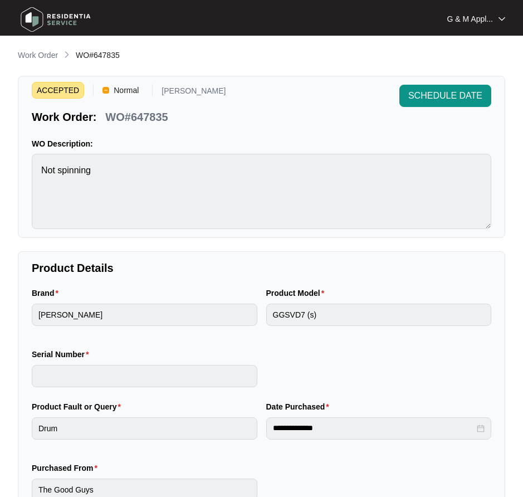
click at [150, 114] on p "WO#647835" at bounding box center [136, 117] width 62 height 16
copy div "WO#647835 SCHEDULE DATE"
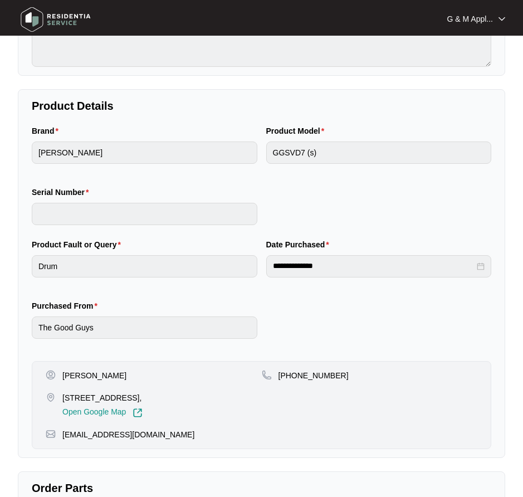
scroll to position [167, 0]
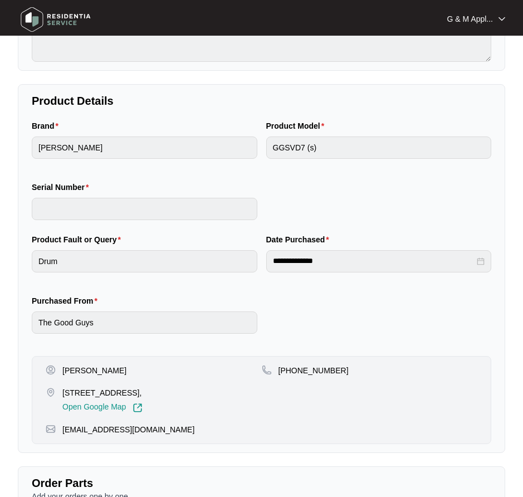
click at [115, 393] on p "[STREET_ADDRESS]," at bounding box center [102, 392] width 80 height 11
click at [116, 393] on p "[STREET_ADDRESS]," at bounding box center [102, 392] width 80 height 11
copy p "[STREET_ADDRESS],"
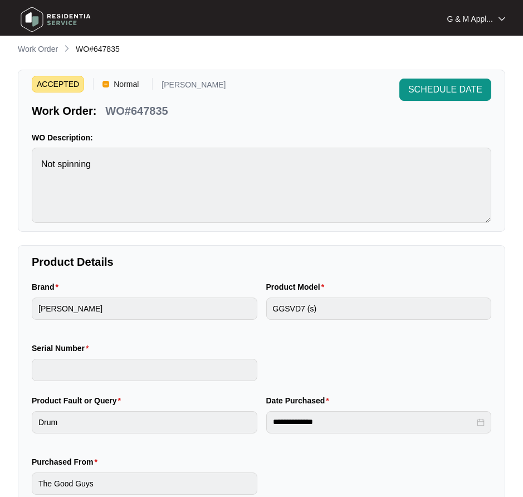
scroll to position [0, 0]
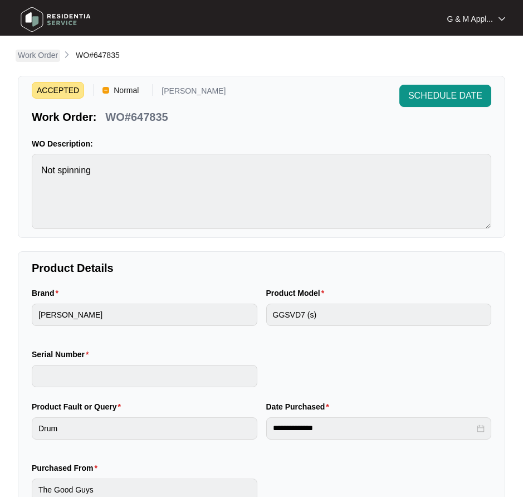
click at [51, 54] on p "Work Order" at bounding box center [38, 55] width 40 height 11
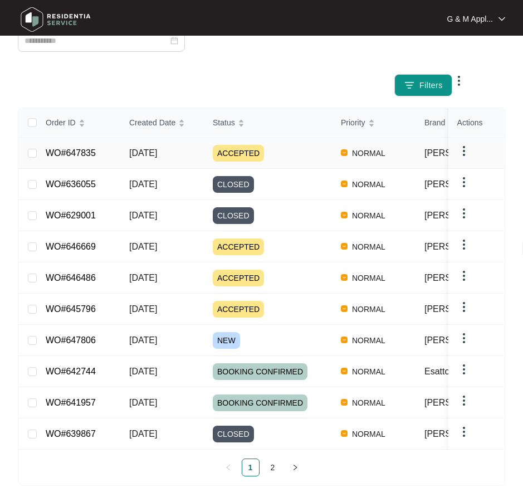
scroll to position [223, 0]
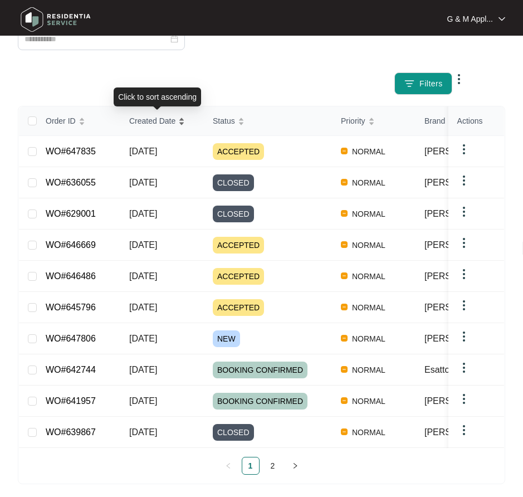
click at [147, 125] on span "Created Date" at bounding box center [152, 121] width 46 height 12
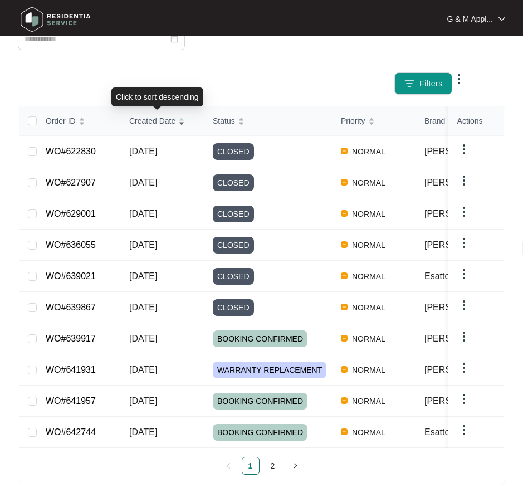
click at [147, 125] on span "Created Date" at bounding box center [152, 121] width 46 height 12
